Goal: Information Seeking & Learning: Learn about a topic

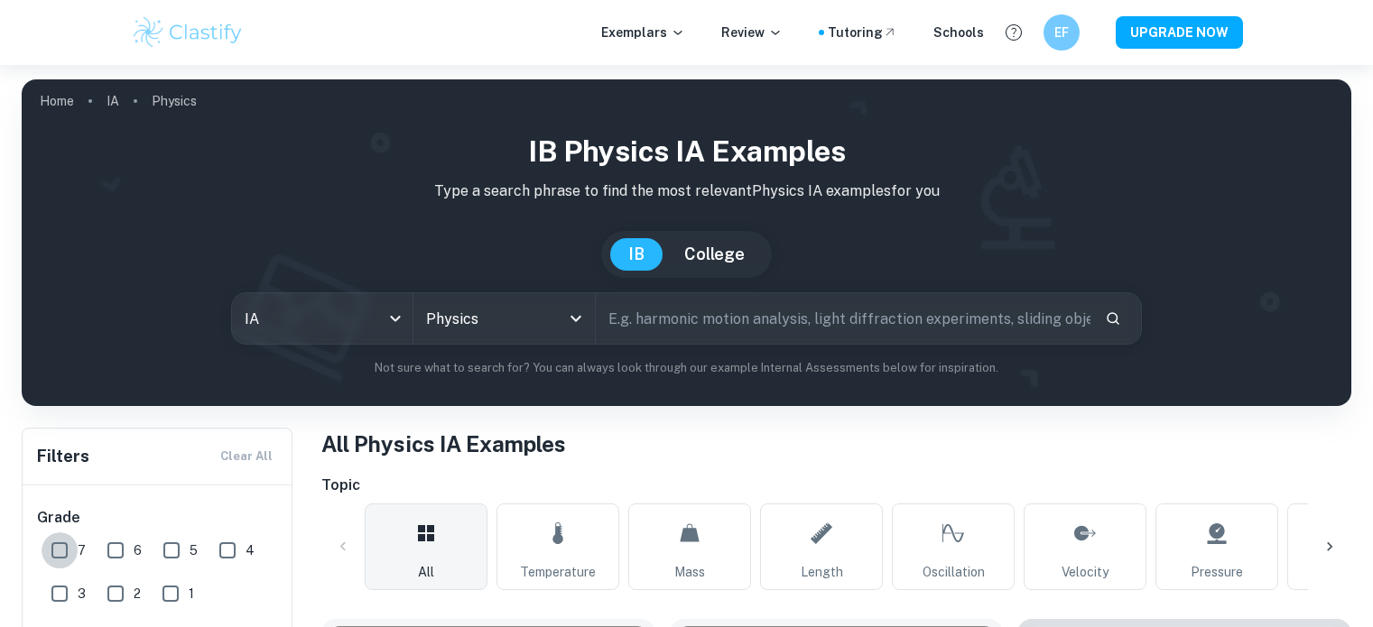
scroll to position [208, 0]
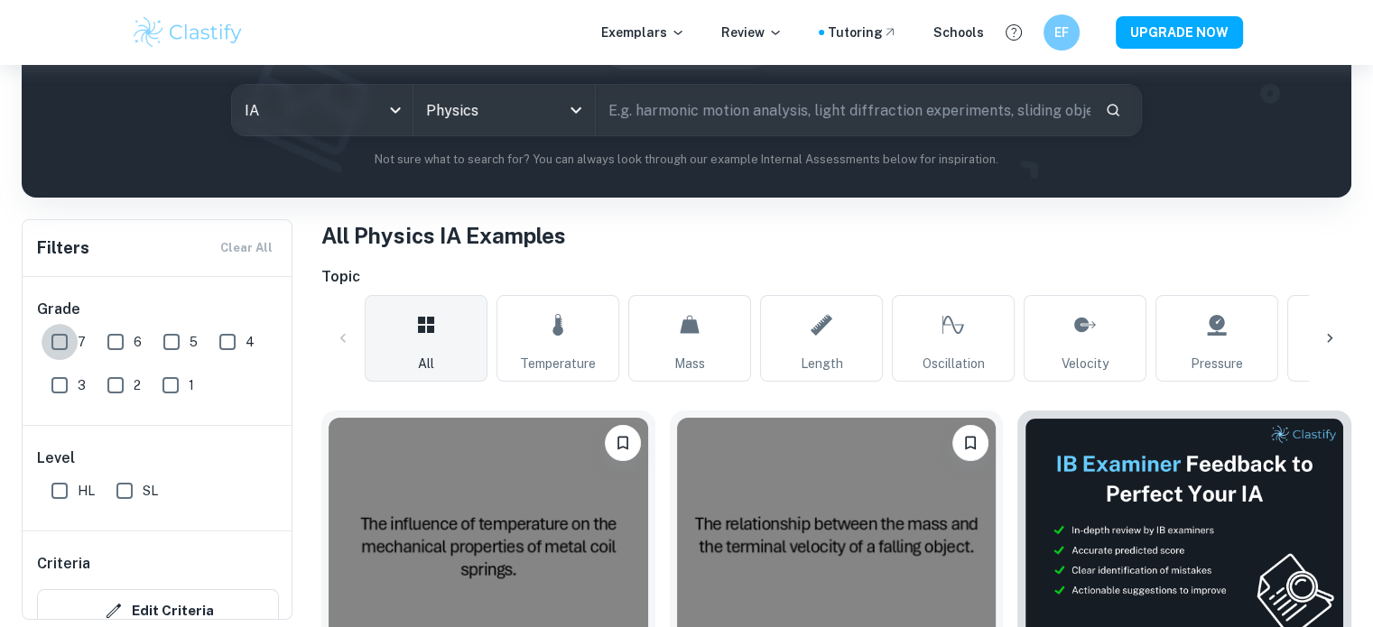
click at [55, 339] on input "7" at bounding box center [60, 342] width 36 height 36
checkbox input "true"
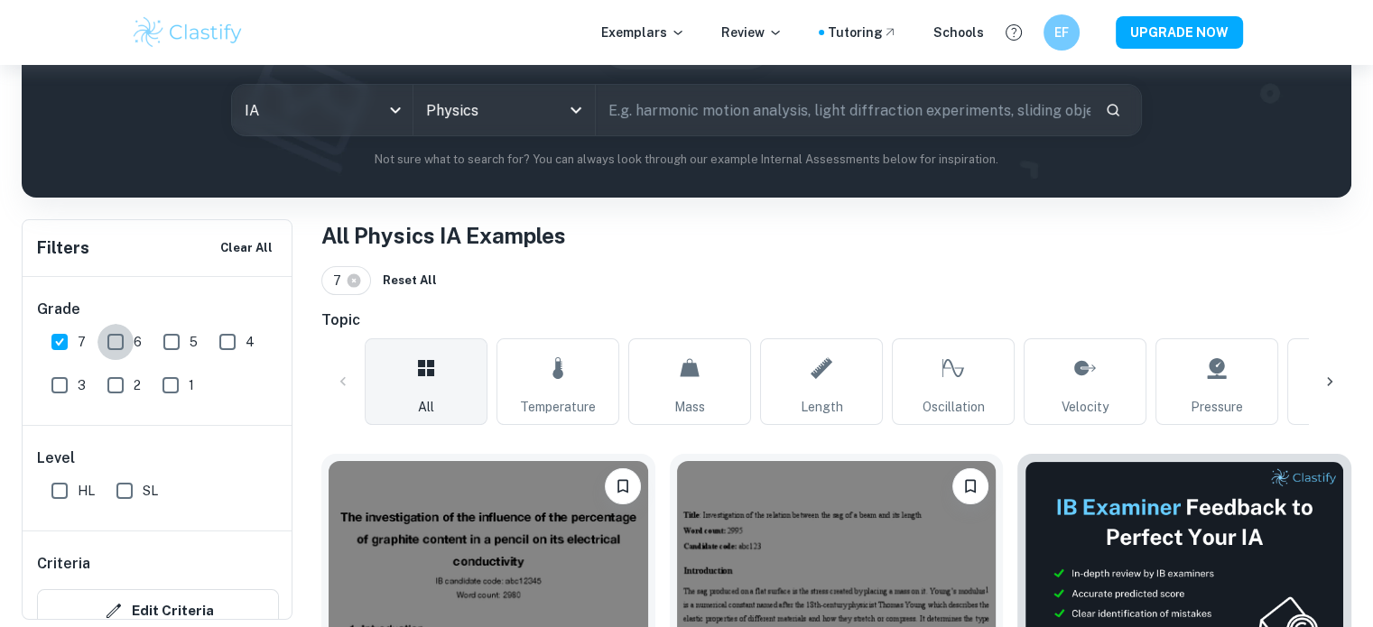
click at [107, 338] on input "6" at bounding box center [115, 342] width 36 height 36
checkbox input "true"
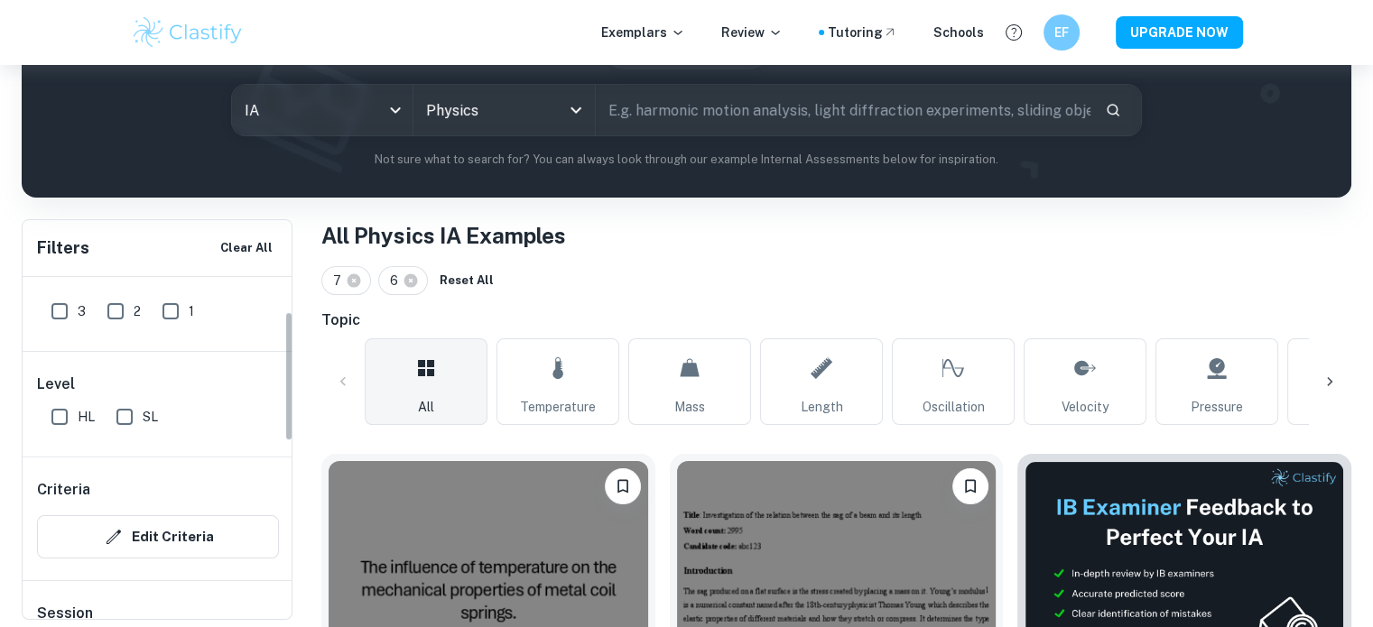
scroll to position [93, 0]
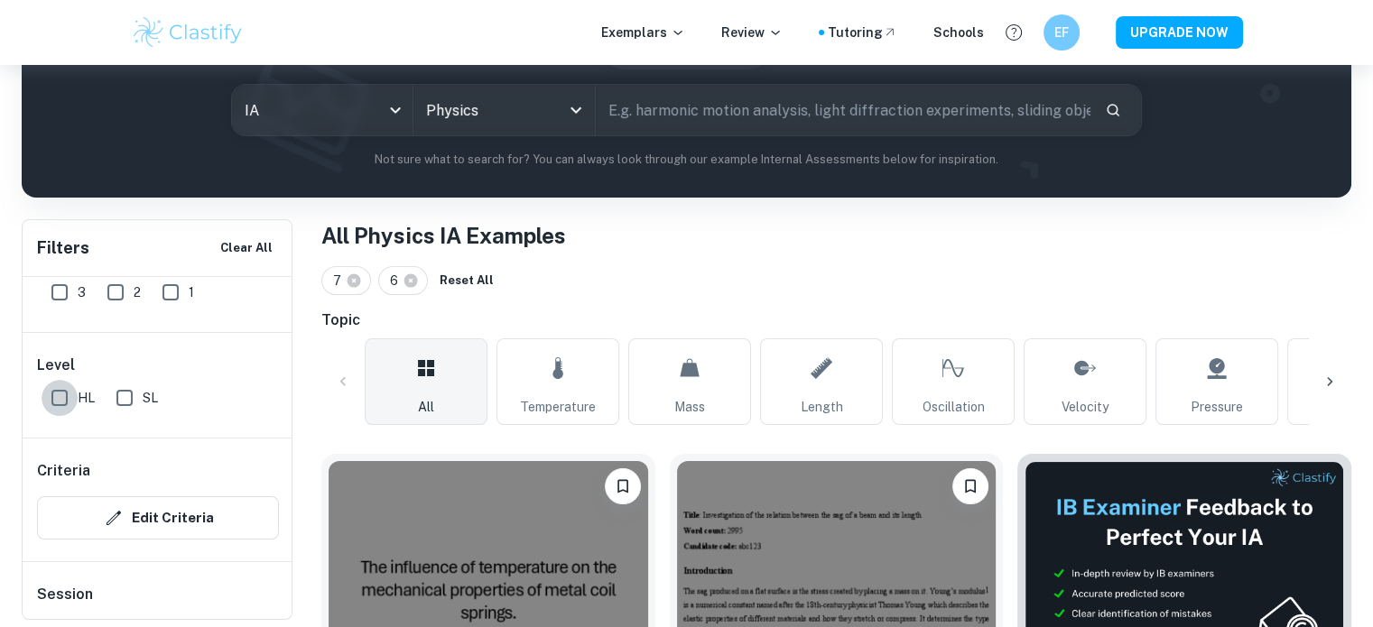
click at [65, 403] on input "HL" at bounding box center [60, 398] width 36 height 36
checkbox input "true"
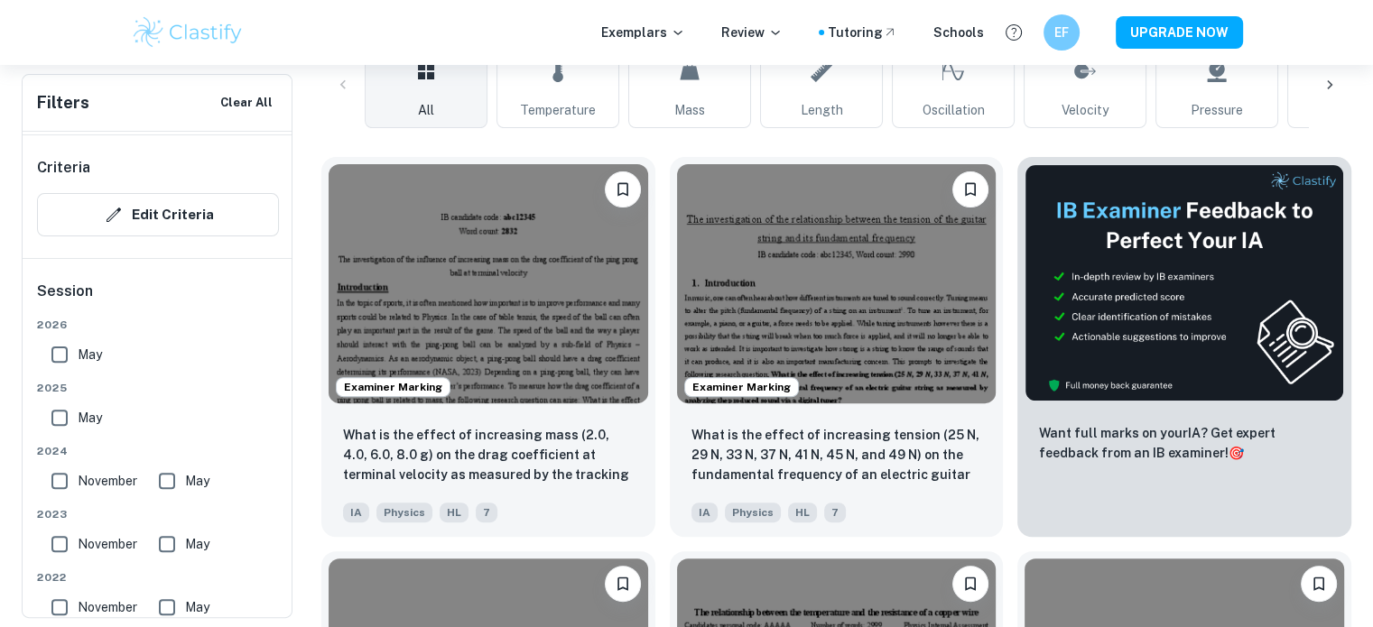
scroll to position [519, 0]
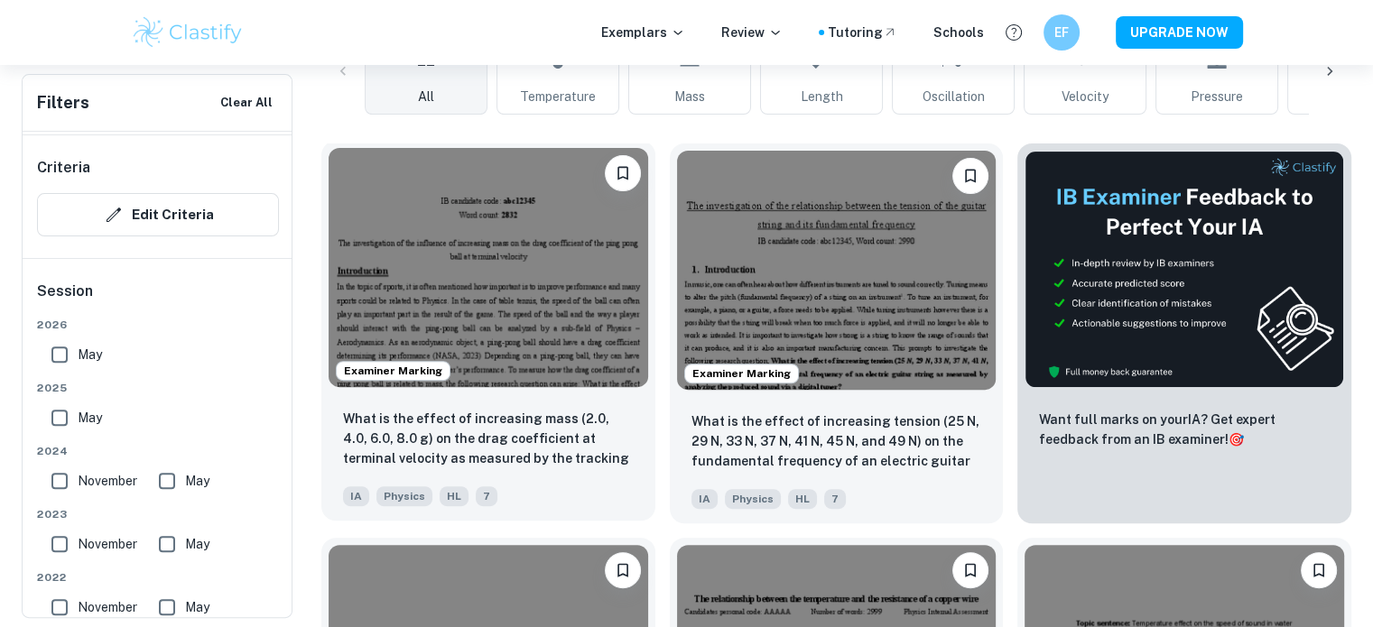
click at [577, 312] on img at bounding box center [489, 267] width 320 height 239
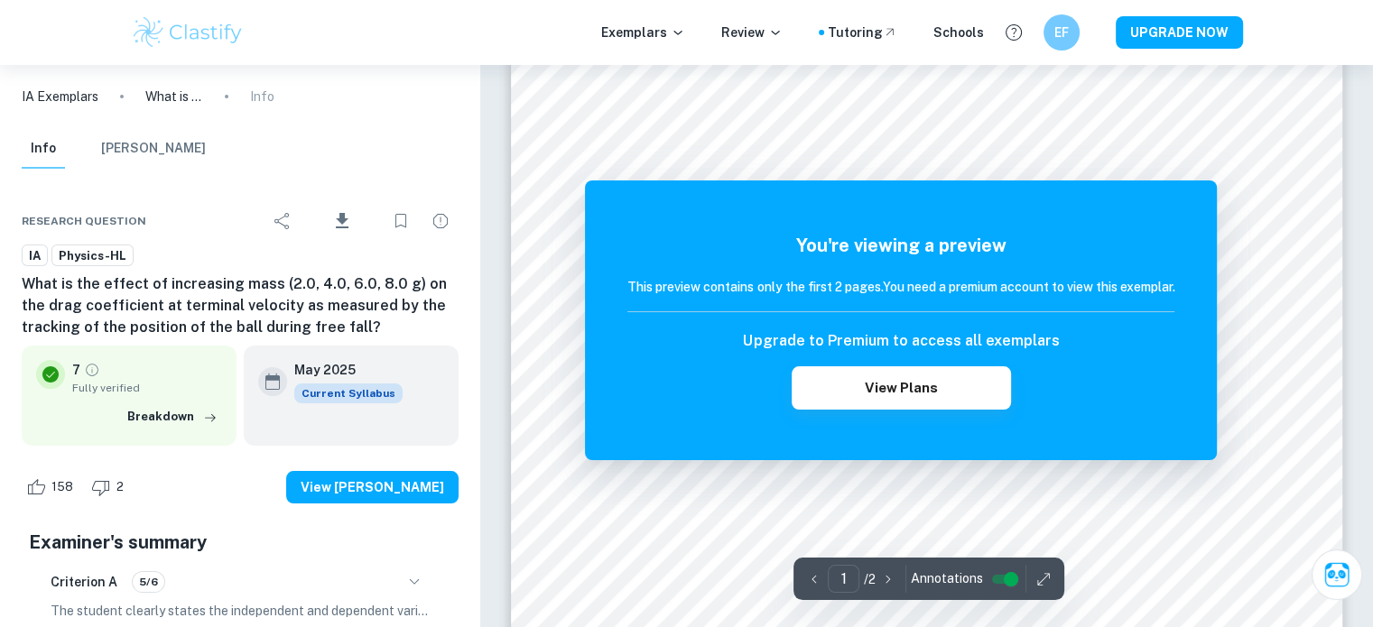
scroll to position [117, 0]
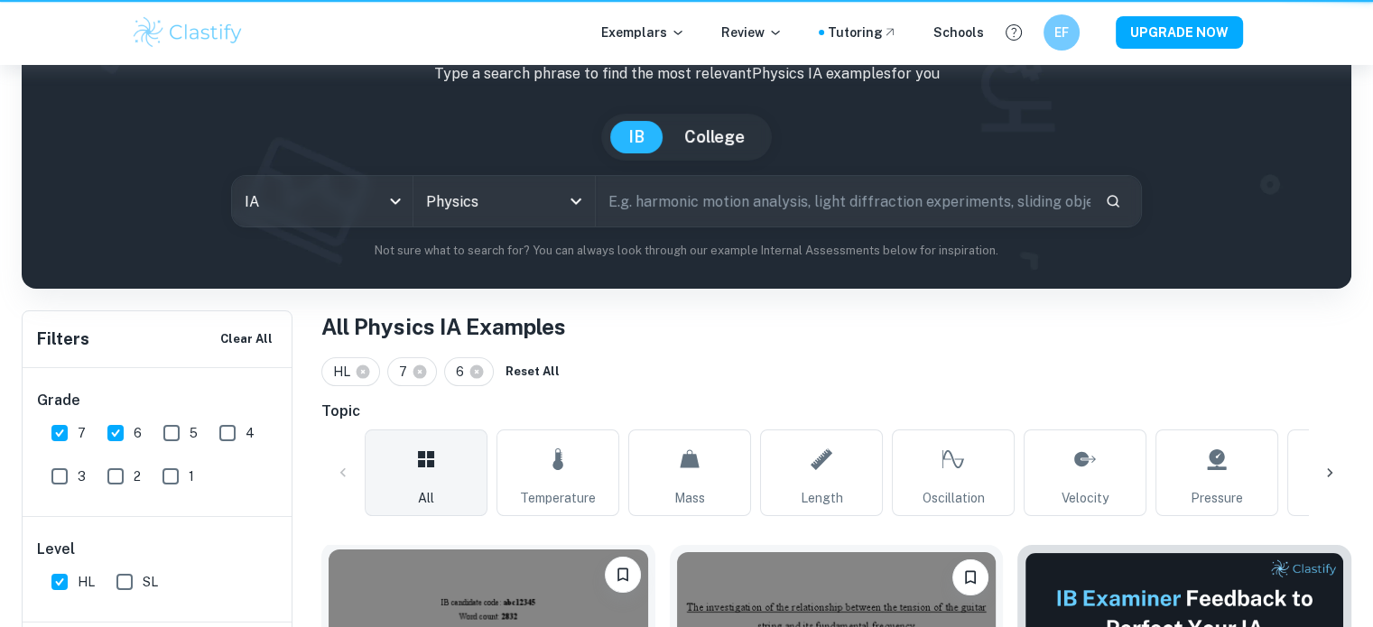
scroll to position [519, 0]
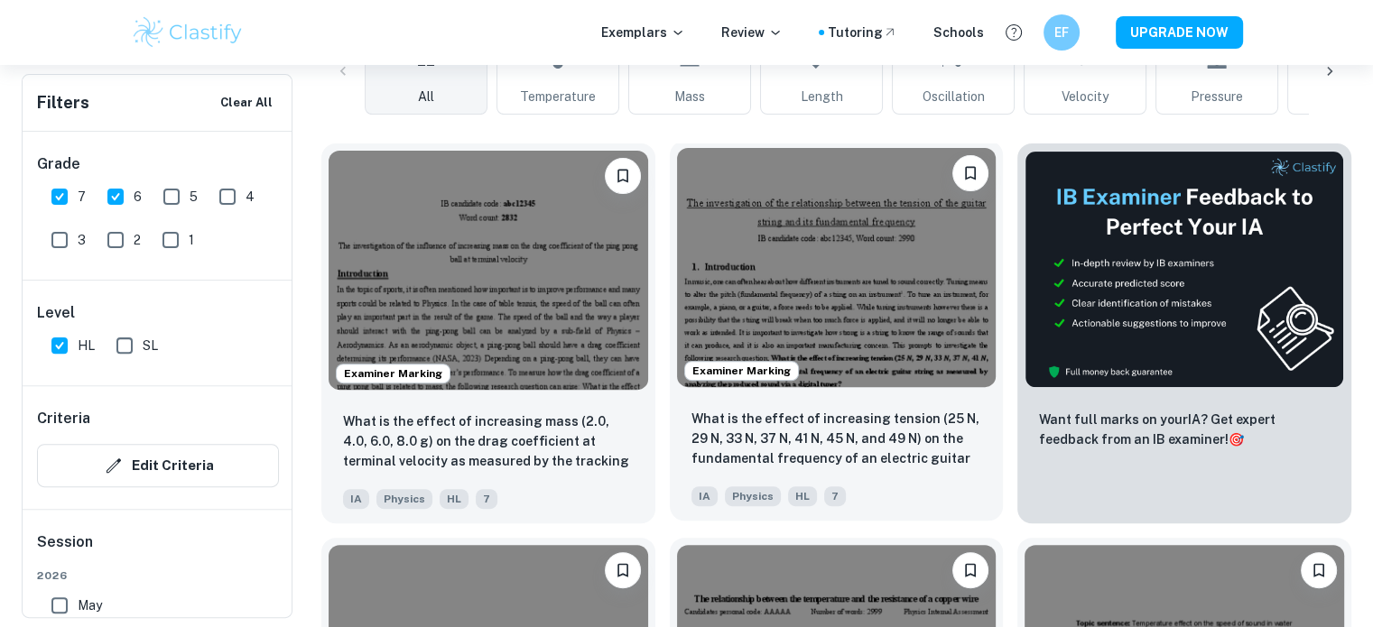
click at [806, 246] on img at bounding box center [837, 267] width 320 height 239
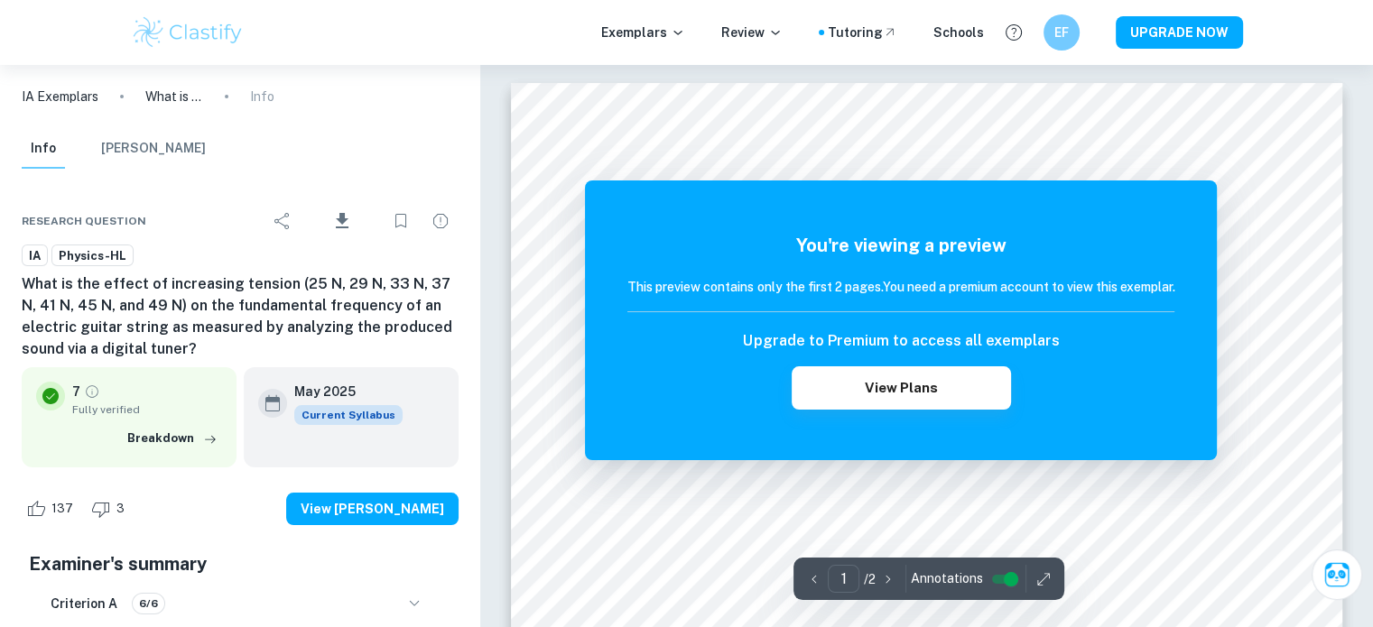
scroll to position [130, 0]
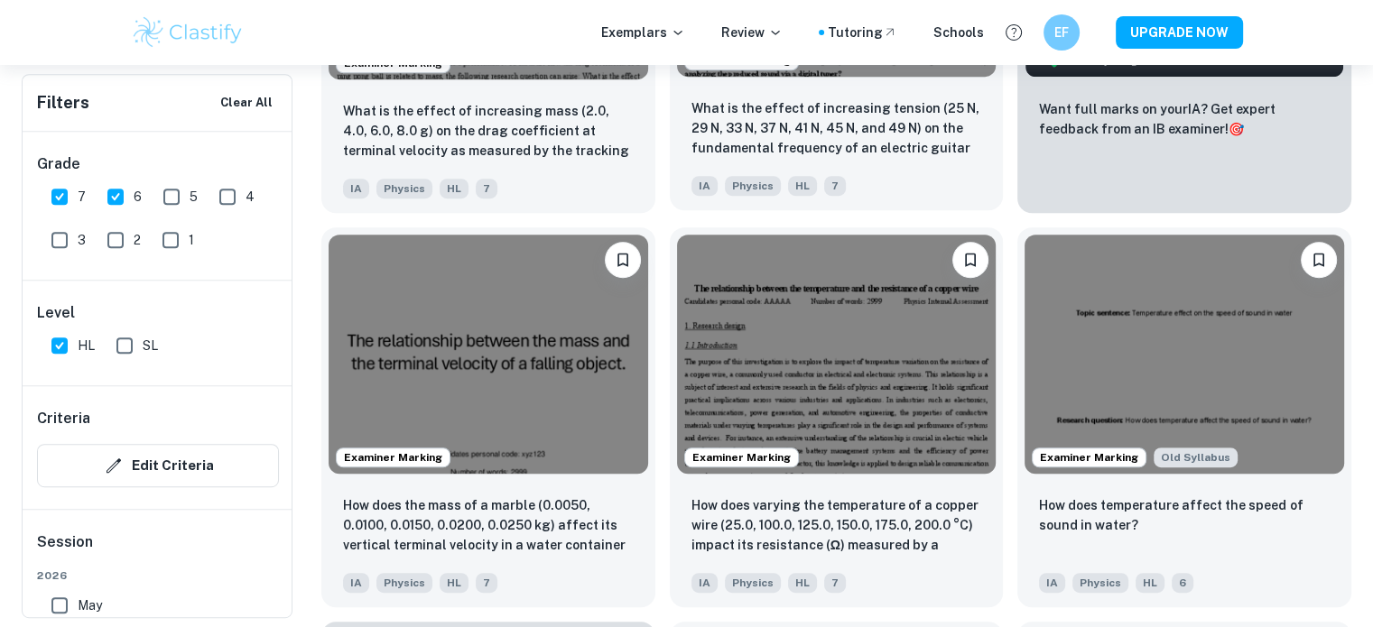
scroll to position [833, 0]
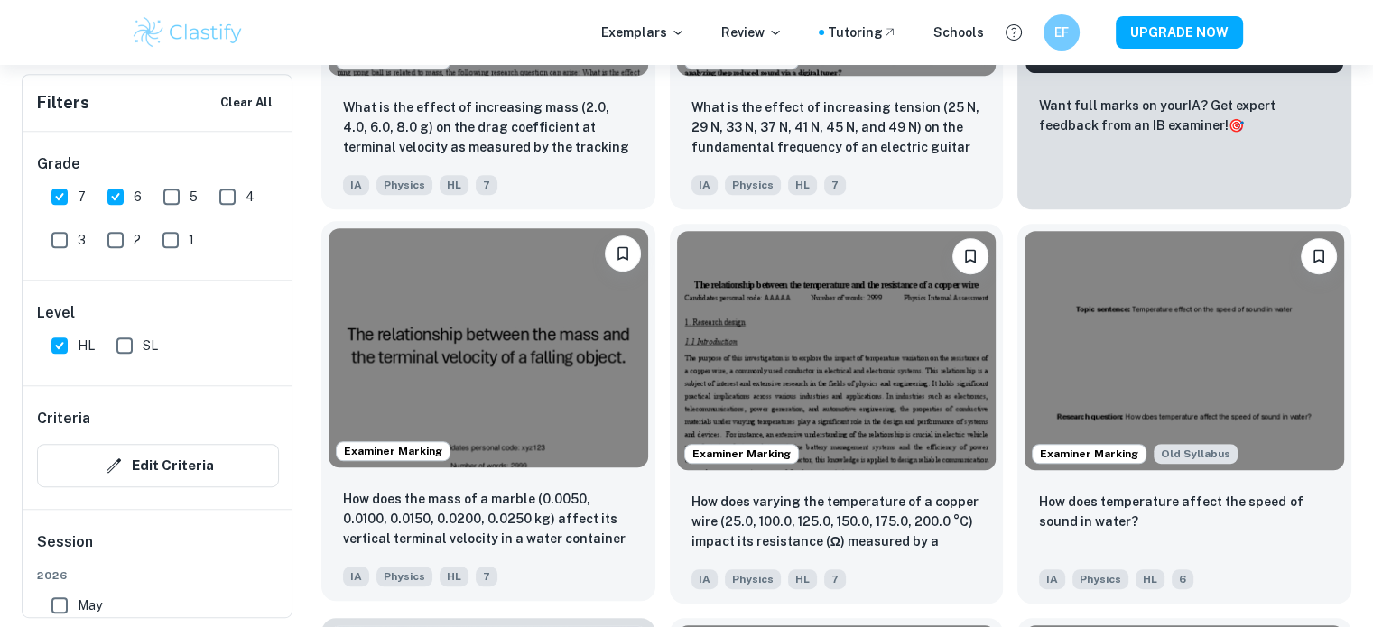
click at [552, 339] on img at bounding box center [489, 347] width 320 height 239
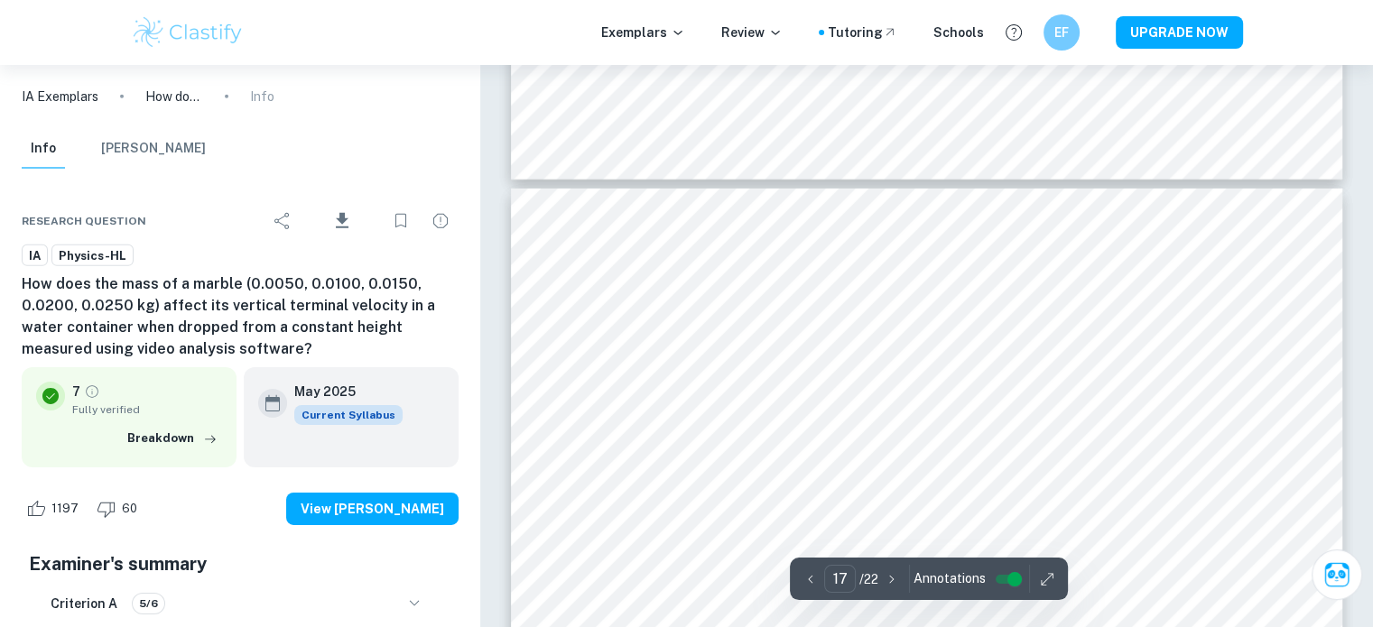
scroll to position [19483, 0]
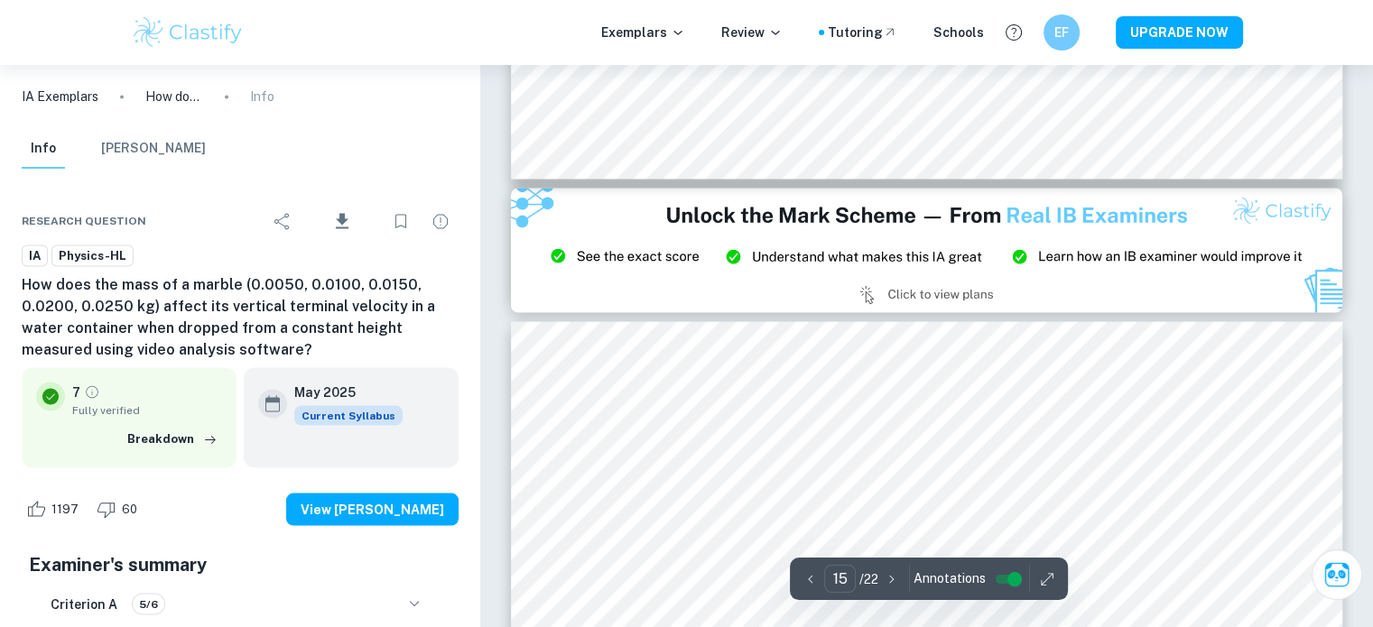
type input "14"
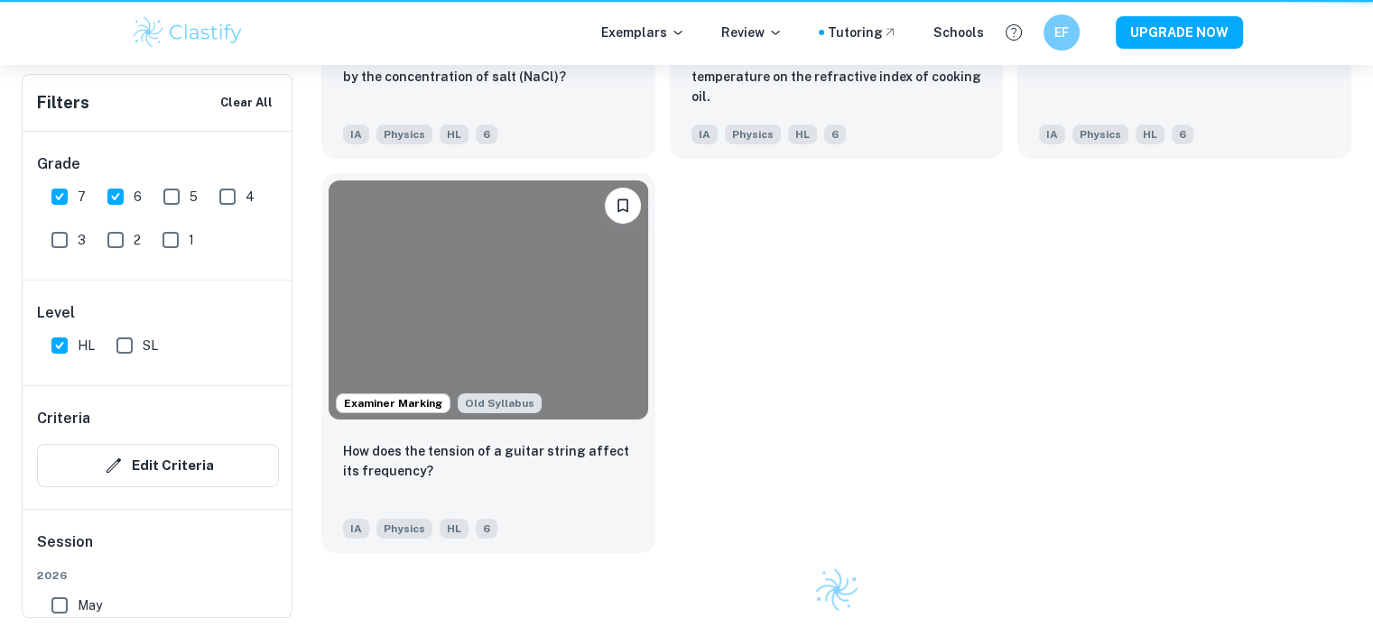
scroll to position [833, 0]
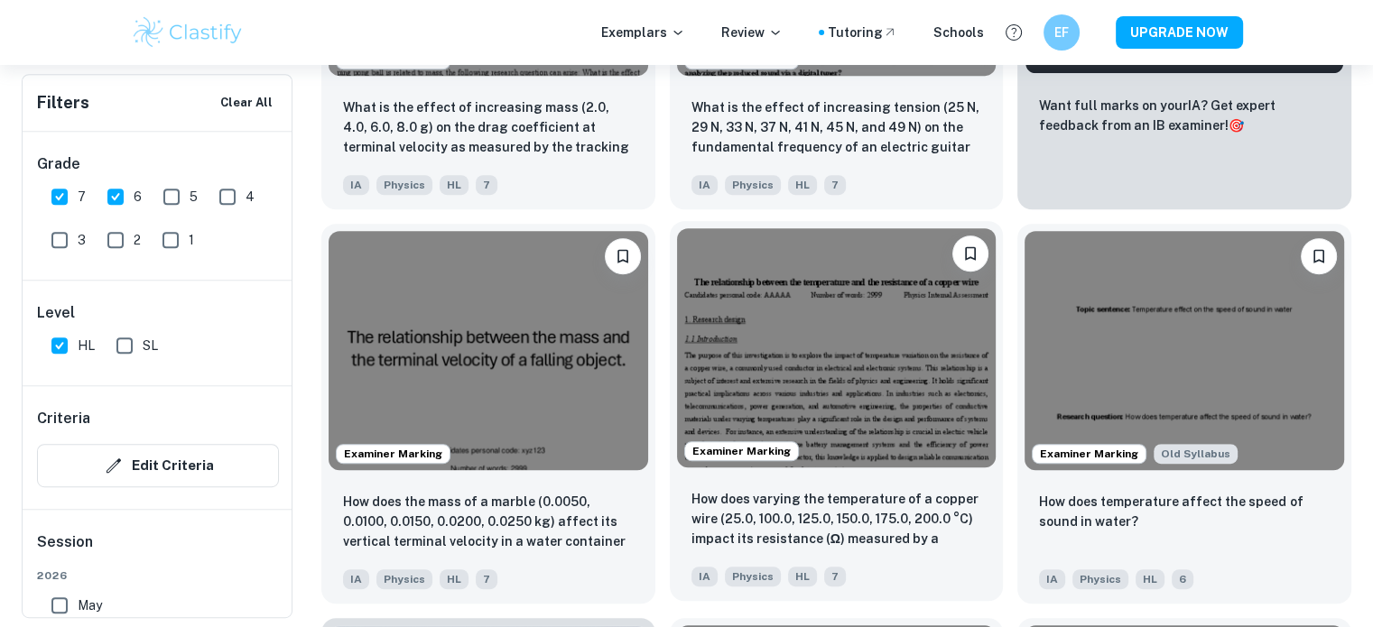
click at [951, 382] on img at bounding box center [837, 347] width 320 height 239
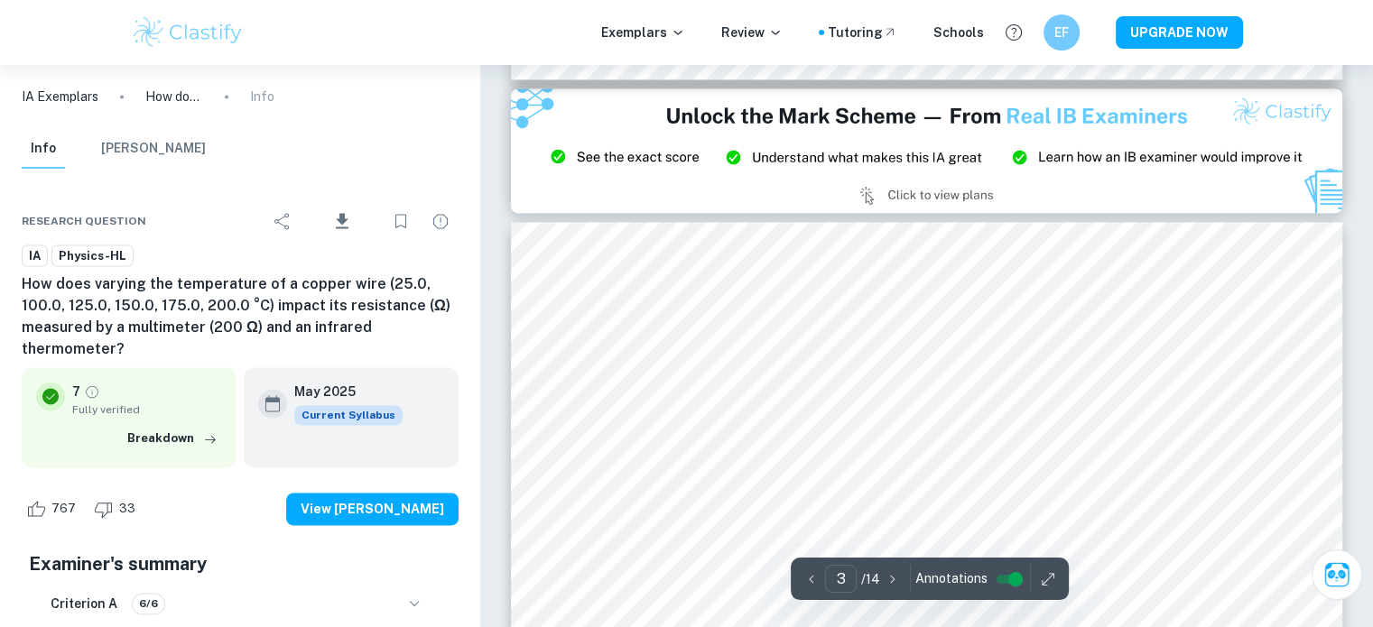
type input "2"
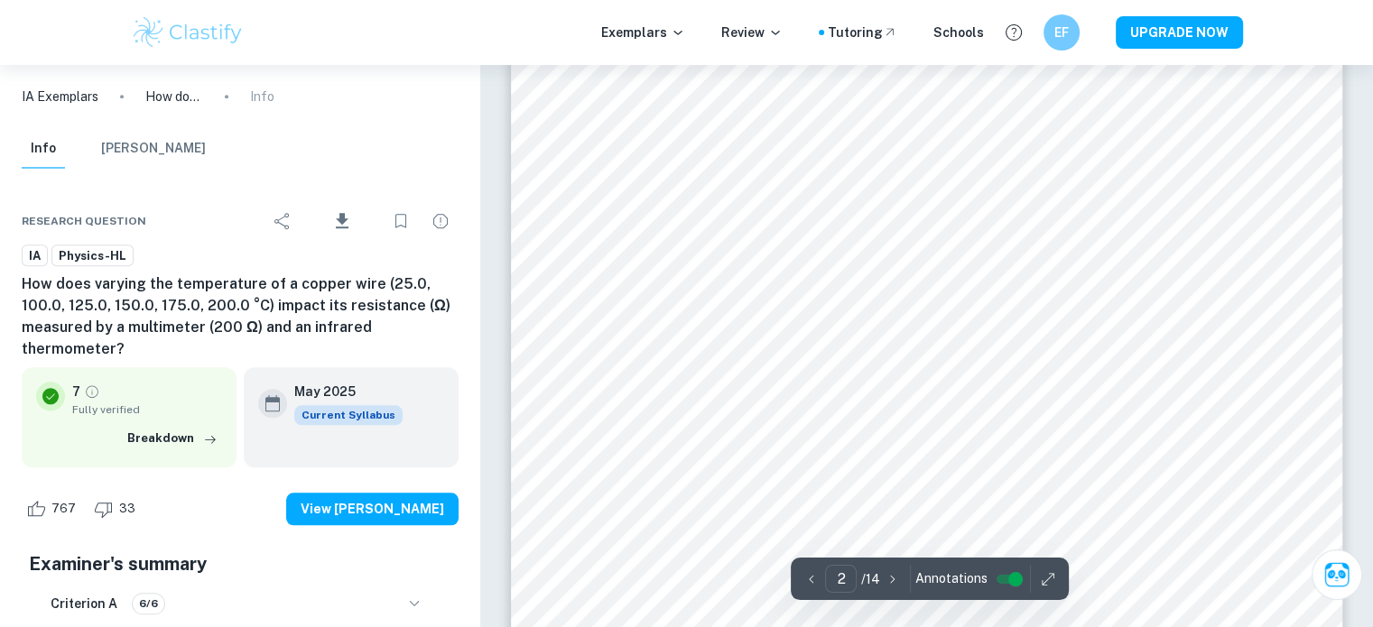
scroll to position [1910, 0]
